Goal: Navigation & Orientation: Find specific page/section

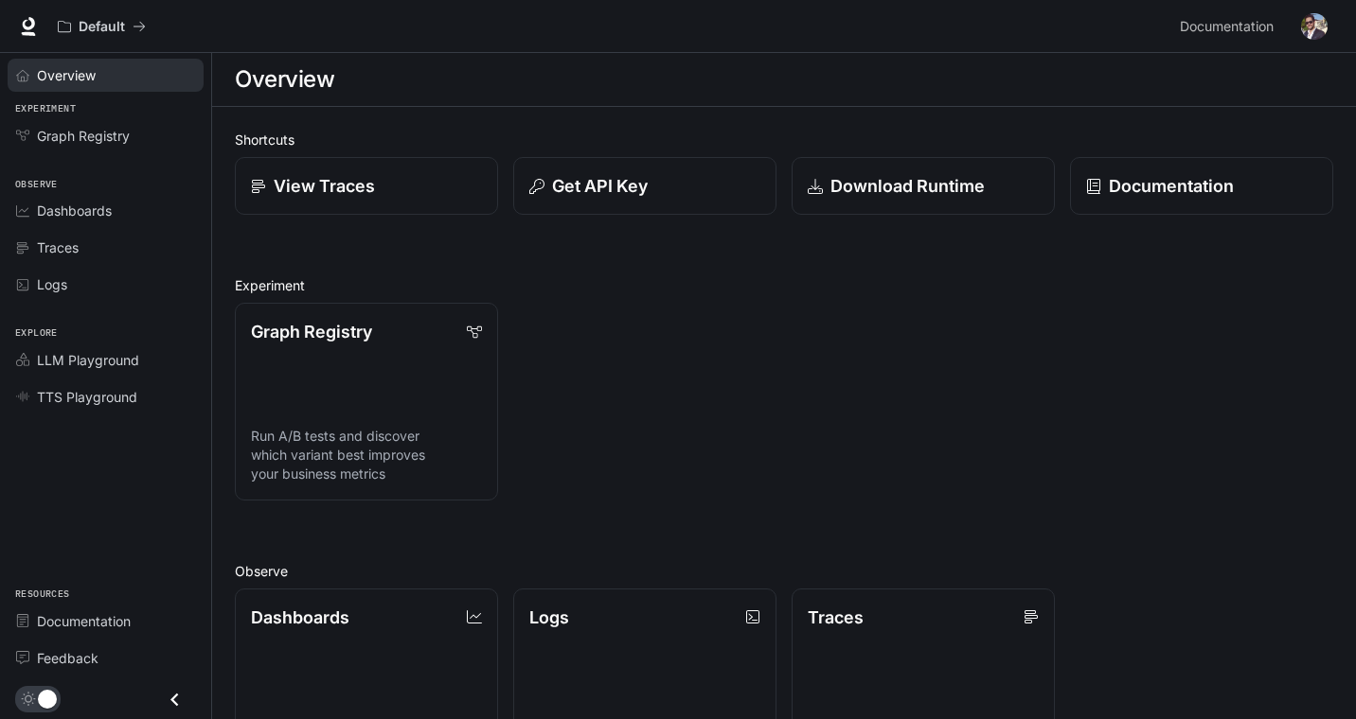
click at [65, 70] on span "Overview" at bounding box center [66, 75] width 59 height 20
